Goal: Transaction & Acquisition: Book appointment/travel/reservation

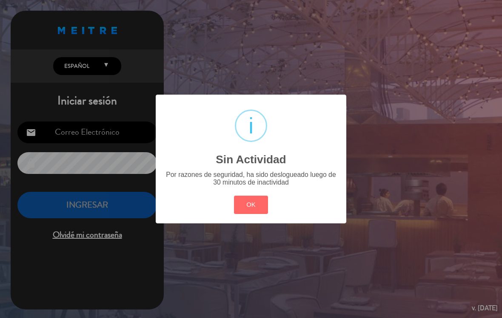
click at [248, 207] on button "OK" at bounding box center [251, 204] width 34 height 18
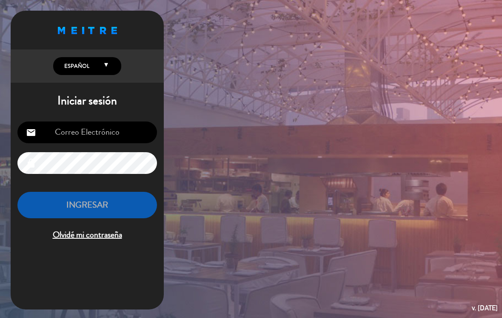
click at [130, 136] on input "email" at bounding box center [87, 132] width 140 height 22
type input "[EMAIL_ADDRESS][DOMAIN_NAME]"
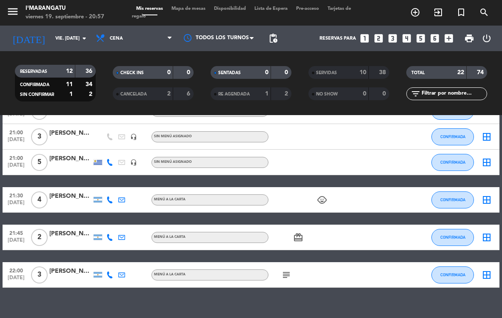
scroll to position [208, 0]
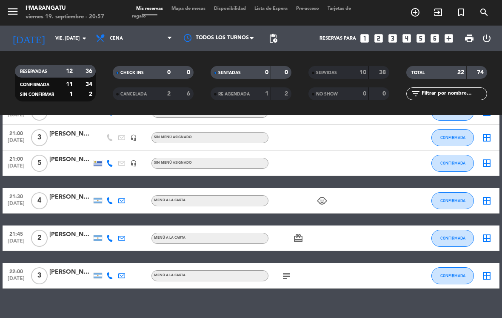
click at [387, 37] on icon "looks_3" at bounding box center [392, 38] width 11 height 11
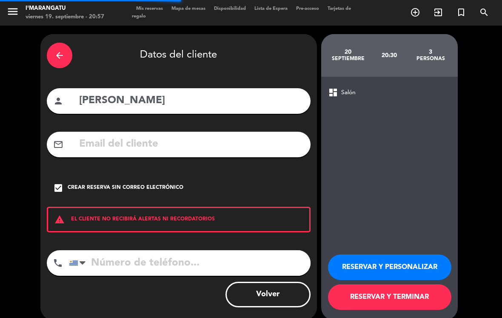
click at [61, 44] on div "arrow_back" at bounding box center [60, 56] width 26 height 26
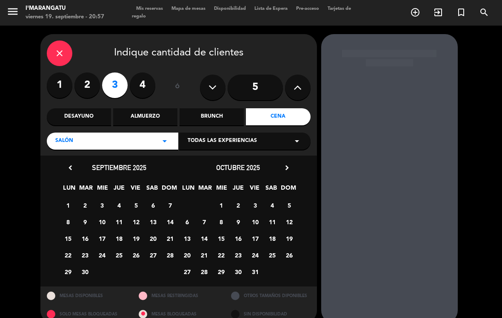
click at [61, 54] on icon "close" at bounding box center [60, 53] width 10 height 10
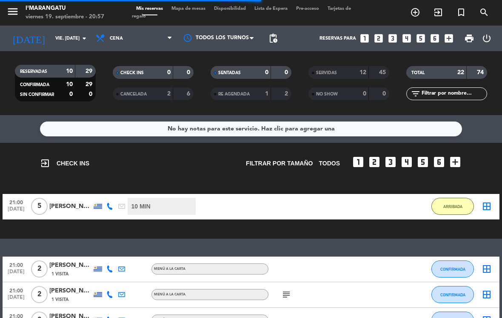
click at [376, 38] on icon "looks_two" at bounding box center [378, 38] width 11 height 11
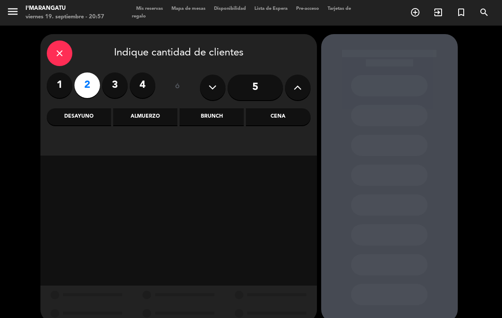
click at [276, 120] on div "Cena" at bounding box center [278, 116] width 64 height 17
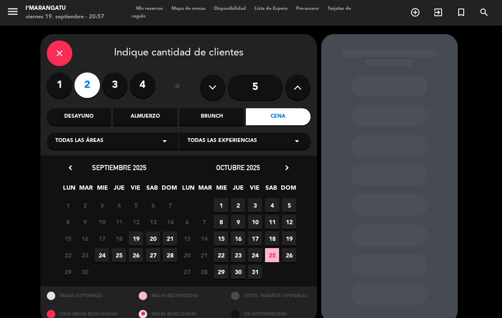
click at [132, 237] on span "19" at bounding box center [136, 238] width 14 height 14
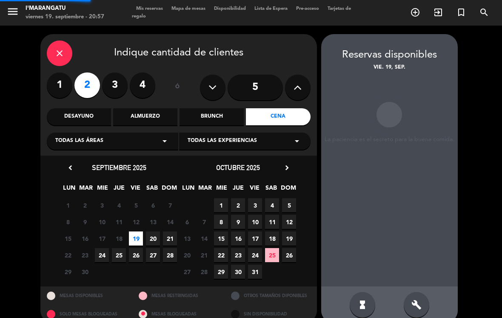
scroll to position [0, 0]
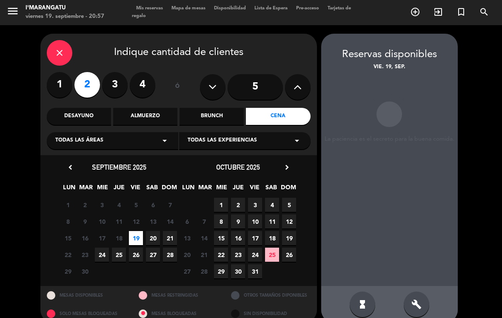
click at [135, 231] on span "19" at bounding box center [136, 238] width 14 height 14
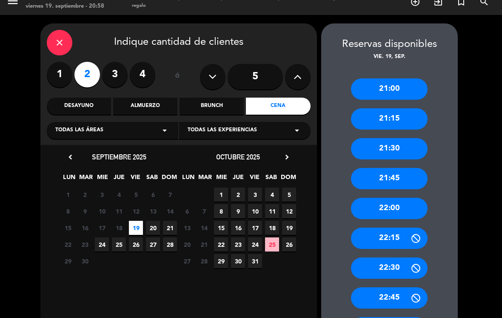
scroll to position [5, 0]
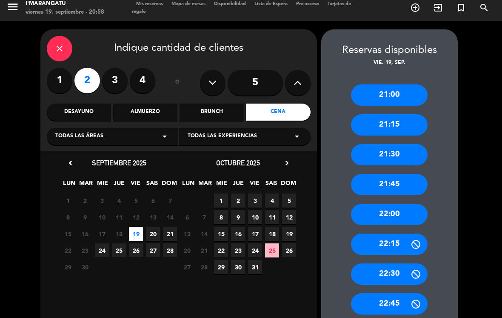
click at [379, 204] on div "22:00" at bounding box center [389, 214] width 77 height 21
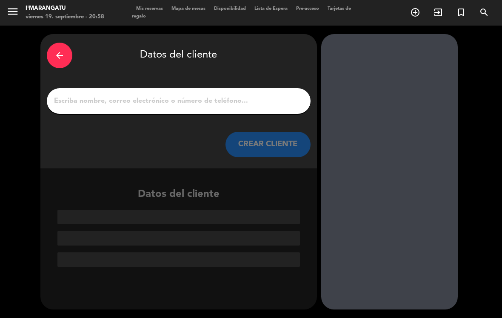
click at [54, 43] on div "arrow_back" at bounding box center [60, 56] width 26 height 26
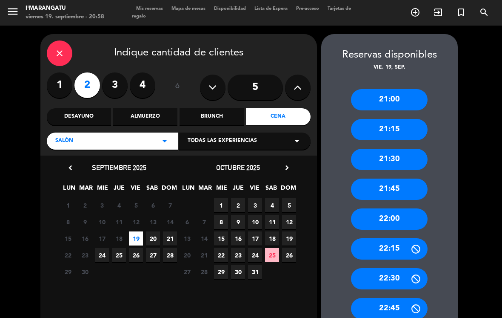
click at [368, 208] on div "22:00" at bounding box center [389, 218] width 77 height 21
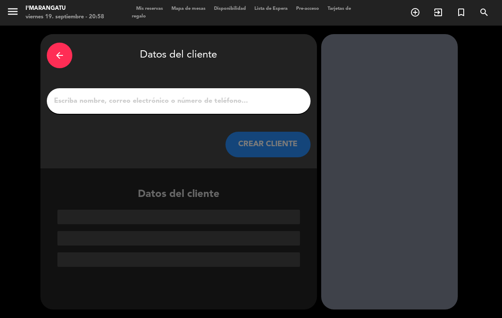
click at [113, 95] on input "1" at bounding box center [178, 101] width 251 height 12
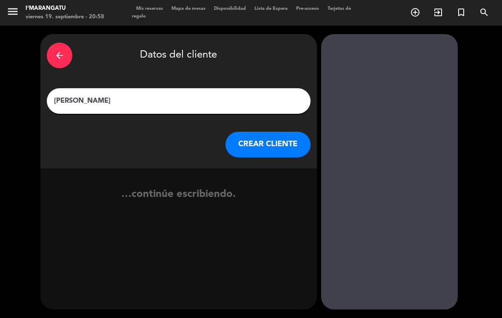
type input "[PERSON_NAME]"
click at [250, 132] on button "CREAR CLIENTE" at bounding box center [268, 145] width 85 height 26
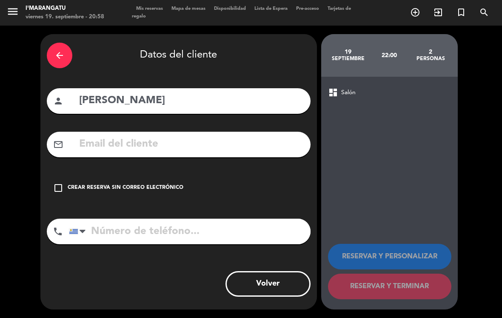
click at [54, 183] on icon "check_box_outline_blank" at bounding box center [58, 188] width 10 height 10
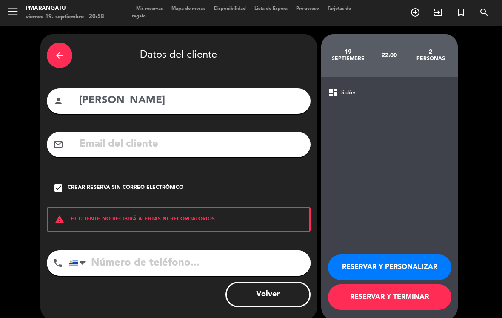
click at [369, 254] on button "RESERVAR Y PERSONALIZAR" at bounding box center [389, 267] width 123 height 26
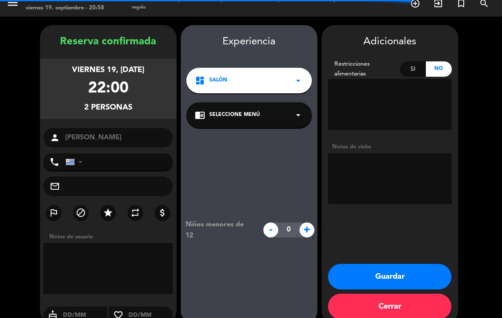
scroll to position [9, 0]
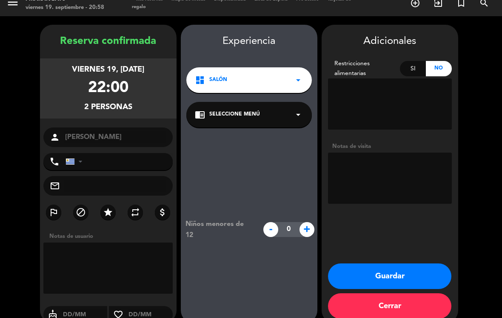
click at [388, 161] on textarea at bounding box center [390, 177] width 124 height 51
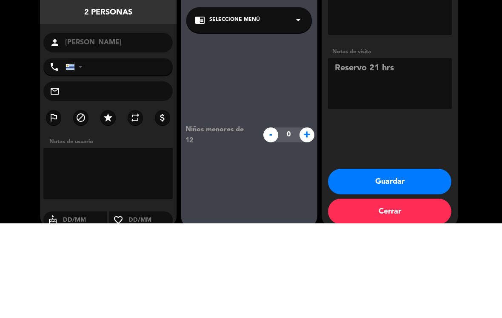
type textarea "Reservo 21 hrs"
click at [497, 94] on div "Reserva confirmada viernes 19, [DATE] 22:00 2 personas person [PERSON_NAME] pho…" at bounding box center [251, 173] width 502 height 315
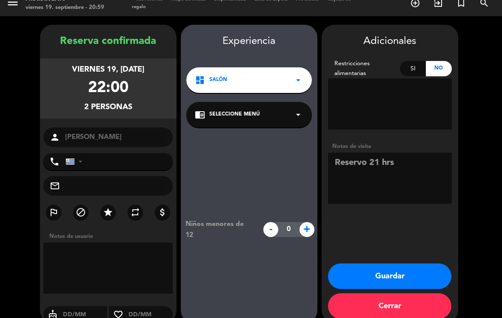
click at [402, 263] on button "Guardar" at bounding box center [389, 276] width 123 height 26
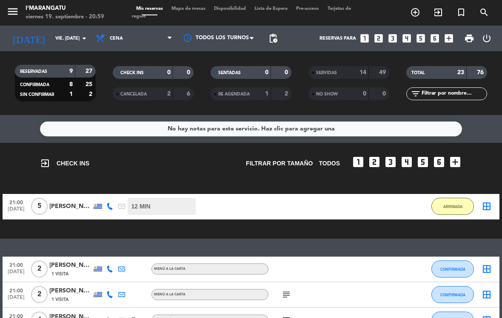
click at [273, 33] on span "pending_actions" at bounding box center [273, 38] width 10 height 10
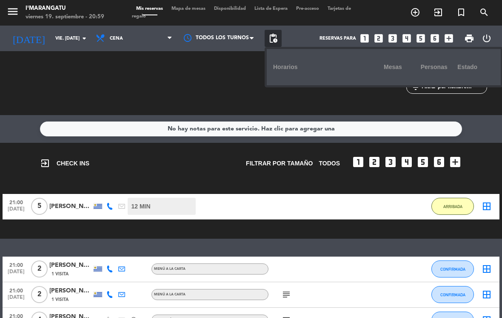
click at [244, 29] on div at bounding box center [219, 38] width 85 height 19
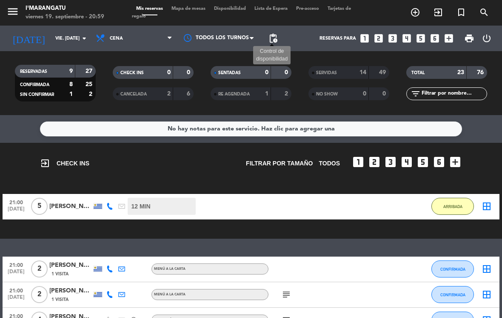
click at [269, 33] on span "pending_actions" at bounding box center [273, 38] width 10 height 10
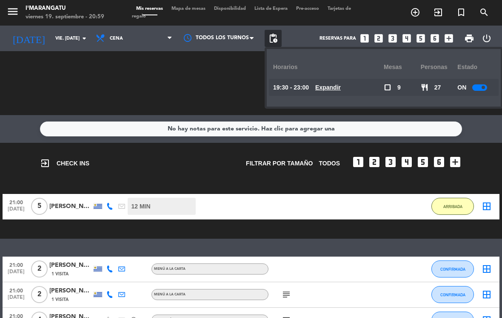
click at [328, 83] on span "Expandir" at bounding box center [329, 88] width 26 height 10
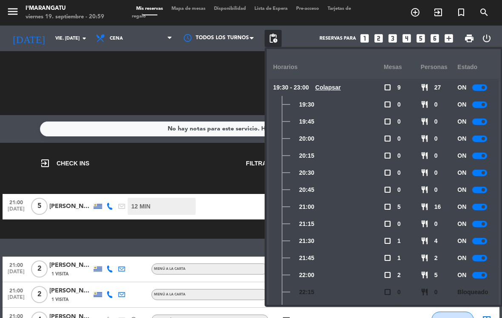
click at [481, 238] on div at bounding box center [480, 241] width 15 height 6
click at [484, 255] on div at bounding box center [480, 258] width 15 height 6
click at [485, 255] on div at bounding box center [483, 258] width 15 height 6
click at [207, 84] on div "SENTADAS 0 0 RE AGENDADA 1 2" at bounding box center [251, 83] width 98 height 47
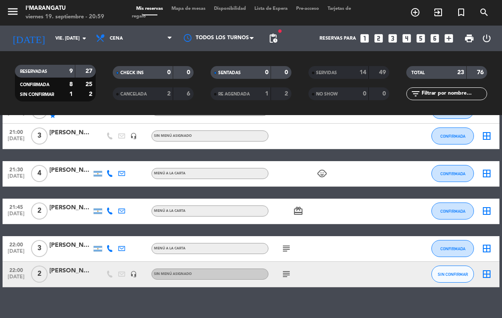
scroll to position [208, 0]
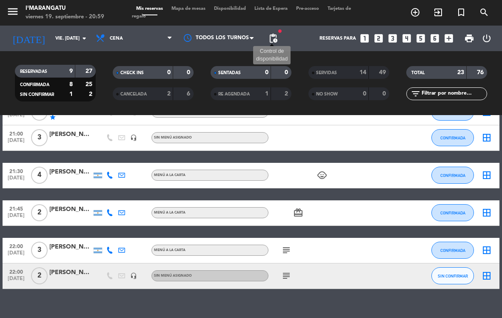
click at [275, 33] on span "pending_actions" at bounding box center [273, 38] width 10 height 10
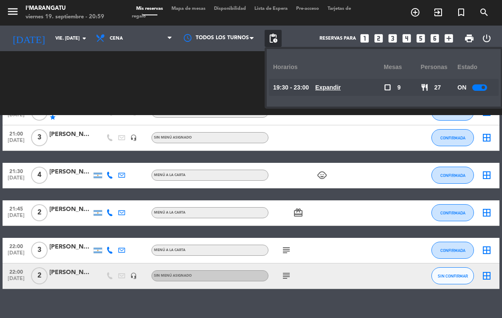
click at [330, 84] on u "Expandir" at bounding box center [329, 87] width 26 height 7
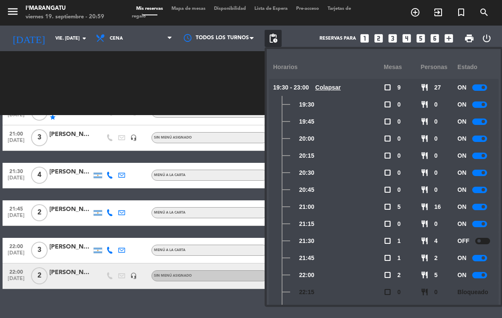
click at [489, 238] on small-switch at bounding box center [483, 241] width 15 height 6
click at [488, 238] on div at bounding box center [483, 241] width 15 height 6
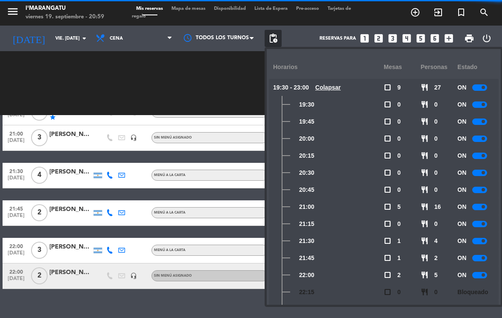
click at [207, 60] on div "SENTADAS 0 0 RE AGENDADA 1 2" at bounding box center [251, 83] width 98 height 47
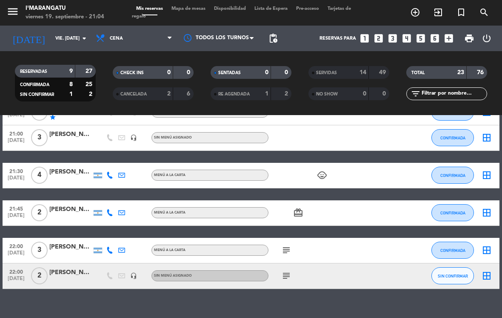
click at [430, 33] on icon "looks_6" at bounding box center [435, 38] width 11 height 11
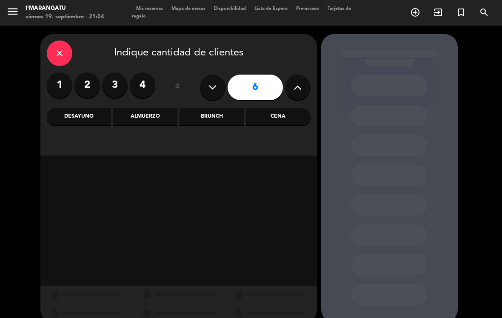
click at [279, 108] on div "Cena" at bounding box center [278, 116] width 64 height 17
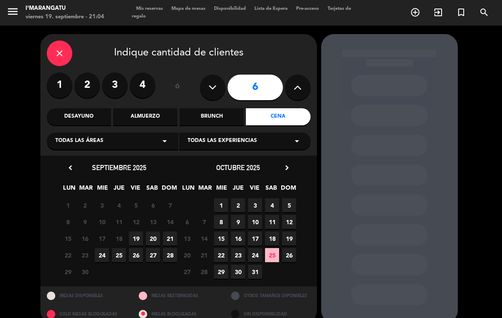
click at [133, 231] on span "19" at bounding box center [136, 238] width 14 height 14
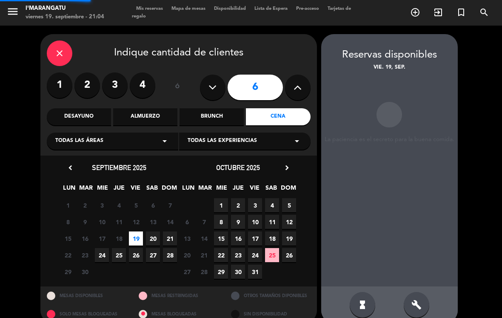
scroll to position [0, 0]
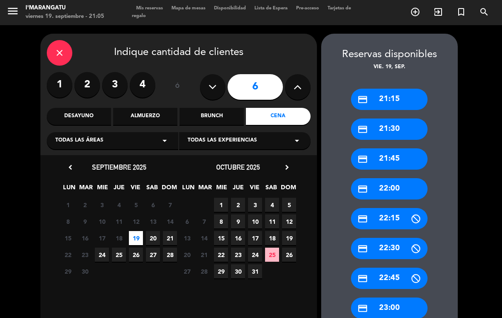
click at [395, 178] on div "credit_card 22:00" at bounding box center [389, 188] width 77 height 21
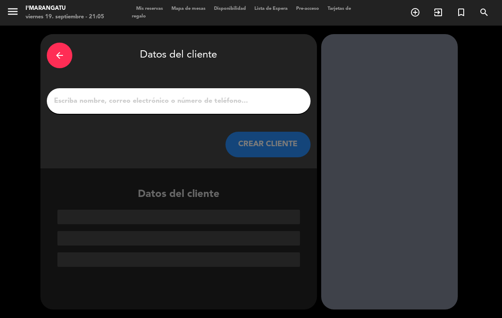
scroll to position [0, 0]
click at [188, 95] on input "1" at bounding box center [178, 101] width 251 height 12
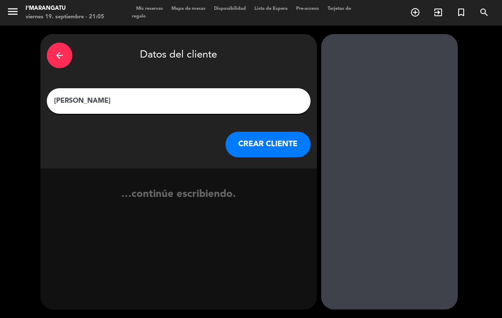
type input "[PERSON_NAME]"
click at [250, 134] on button "CREAR CLIENTE" at bounding box center [268, 145] width 85 height 26
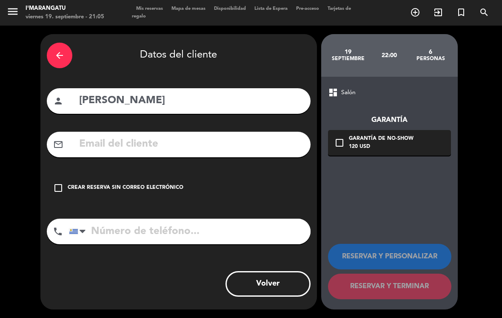
click at [48, 175] on div "check_box_outline_blank Crear reserva sin correo electrónico" at bounding box center [179, 188] width 264 height 26
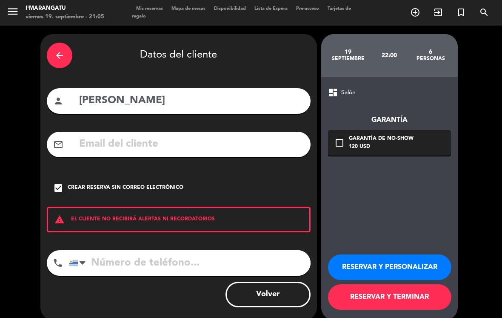
click at [367, 254] on button "RESERVAR Y PERSONALIZAR" at bounding box center [389, 267] width 123 height 26
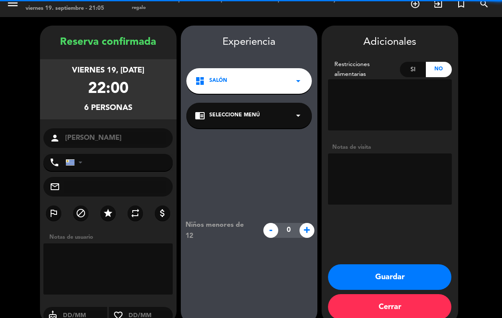
scroll to position [9, 0]
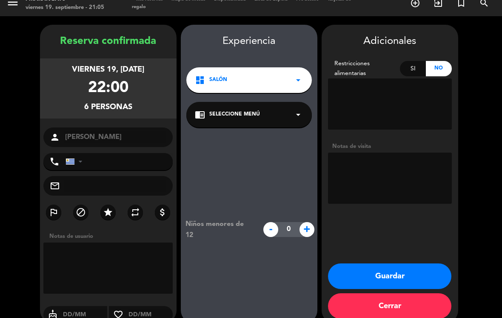
click at [385, 161] on textarea at bounding box center [390, 177] width 124 height 51
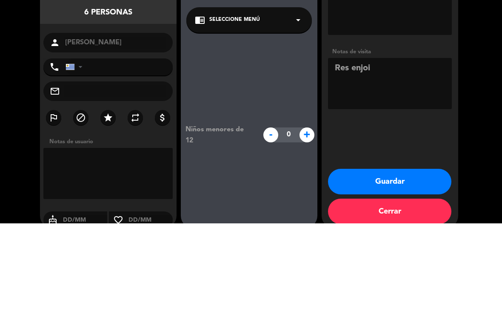
type textarea "Res enjoi"
click at [474, 83] on booking-confirmed "Reserva confirmada viernes 19, [DATE] 22:00 6 personas person [PERSON_NAME] pho…" at bounding box center [251, 174] width 485 height 298
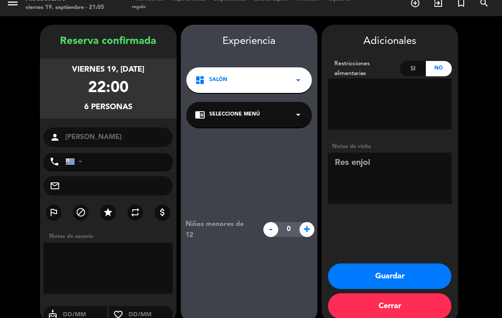
click at [408, 267] on button "Guardar" at bounding box center [389, 276] width 123 height 26
